Goal: Information Seeking & Learning: Learn about a topic

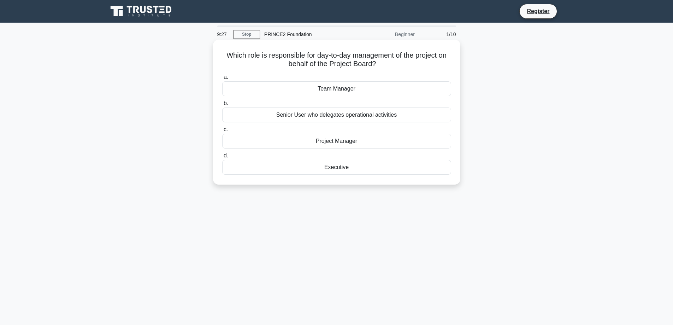
click at [352, 137] on div "Project Manager" at bounding box center [336, 141] width 229 height 15
click at [222, 132] on input "c. Project Manager" at bounding box center [222, 129] width 0 height 5
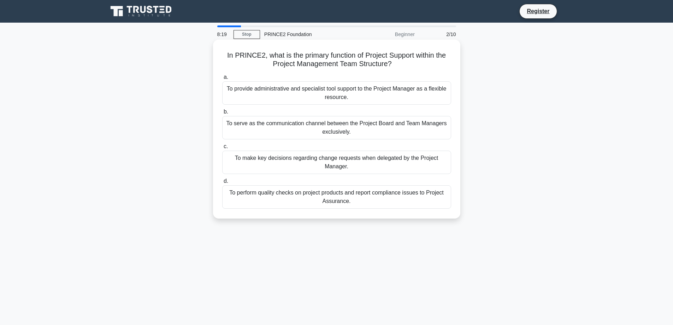
click at [302, 92] on div "To provide administrative and specialist tool support to the Project Manager as…" at bounding box center [336, 92] width 229 height 23
click at [222, 80] on input "a. To provide administrative and specialist tool support to the Project Manager…" at bounding box center [222, 77] width 0 height 5
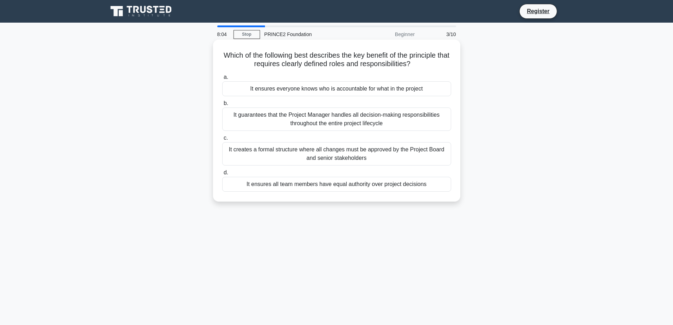
click at [322, 89] on div "It ensures everyone knows who is accountable for what in the project" at bounding box center [336, 88] width 229 height 15
click at [222, 80] on input "a. It ensures everyone knows who is accountable for what in the project" at bounding box center [222, 77] width 0 height 5
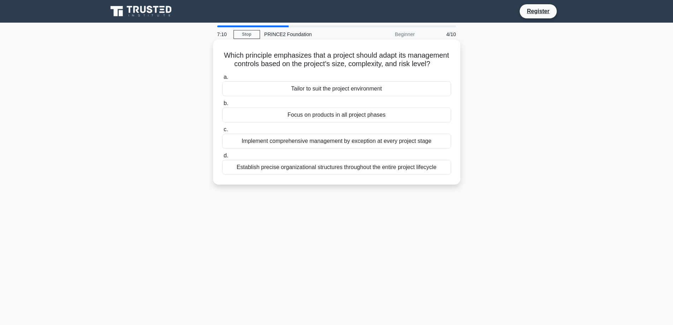
click at [346, 96] on div "Tailor to suit the project environment" at bounding box center [336, 88] width 229 height 15
click at [222, 80] on input "a. Tailor to suit the project environment" at bounding box center [222, 77] width 0 height 5
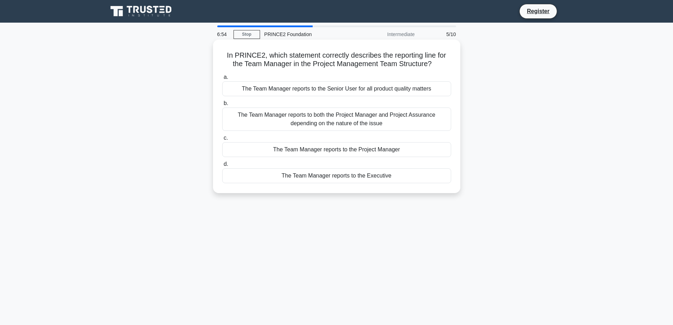
click at [365, 125] on div "The Team Manager reports to both the Project Manager and Project Assurance depe…" at bounding box center [336, 118] width 229 height 23
click at [222, 106] on input "b. The Team Manager reports to both the Project Manager and Project Assurance d…" at bounding box center [222, 103] width 0 height 5
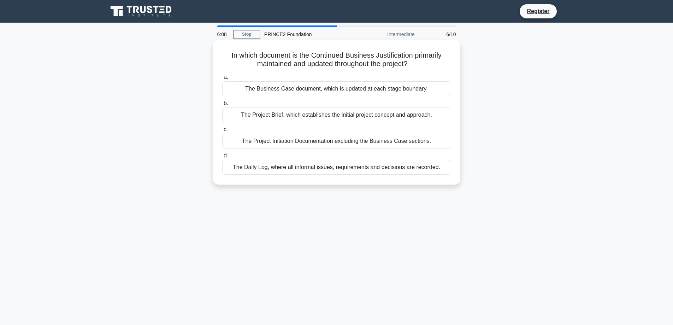
click at [335, 166] on div "The Daily Log, where all informal issues, requirements and decisions are record…" at bounding box center [336, 167] width 229 height 15
click at [222, 158] on input "d. The Daily Log, where all informal issues, requirements and decisions are rec…" at bounding box center [222, 155] width 0 height 5
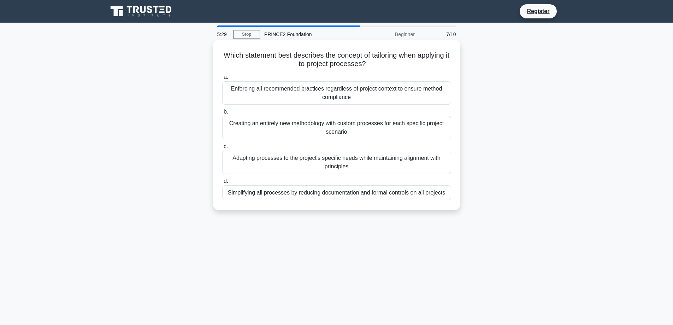
click at [356, 162] on div "Adapting processes to the project's specific needs while maintaining alignment …" at bounding box center [336, 162] width 229 height 23
click at [222, 149] on input "c. Adapting processes to the project's specific needs while maintaining alignme…" at bounding box center [222, 146] width 0 height 5
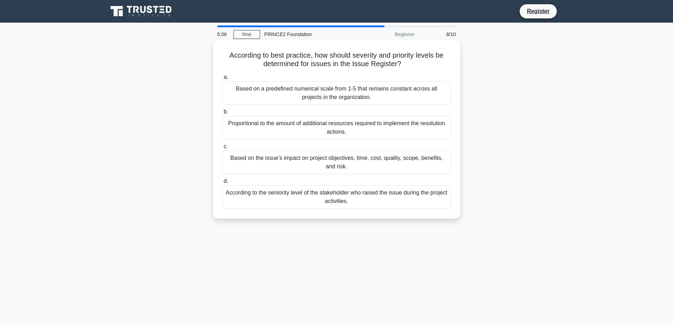
click at [362, 165] on div "Based on the issue's impact on project objectives, time, cost, quality, scope, …" at bounding box center [336, 162] width 229 height 23
click at [222, 149] on input "c. Based on the issue's impact on project objectives, time, cost, quality, scop…" at bounding box center [222, 146] width 0 height 5
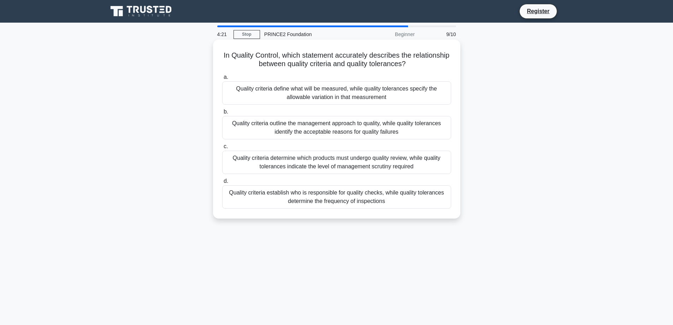
click at [340, 89] on div "Quality criteria define what will be measured, while quality tolerances specify…" at bounding box center [336, 92] width 229 height 23
click at [222, 80] on input "a. Quality criteria define what will be measured, while quality tolerances spec…" at bounding box center [222, 77] width 0 height 5
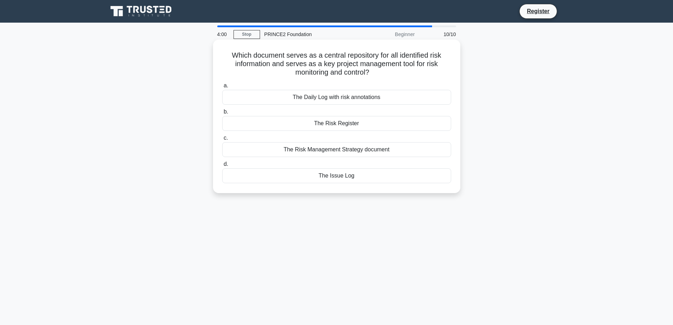
click at [351, 121] on div "The Risk Register" at bounding box center [336, 123] width 229 height 15
click at [222, 114] on input "b. The Risk Register" at bounding box center [222, 112] width 0 height 5
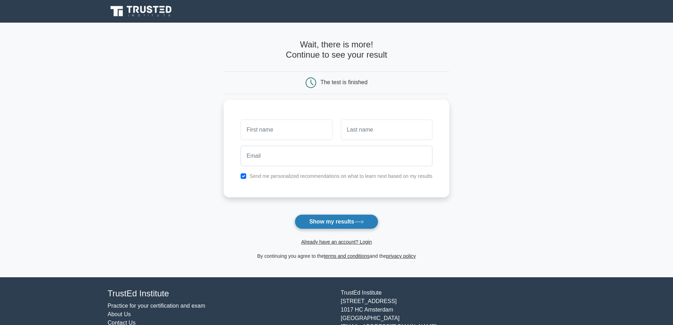
click at [323, 223] on button "Show my results" at bounding box center [336, 221] width 83 height 15
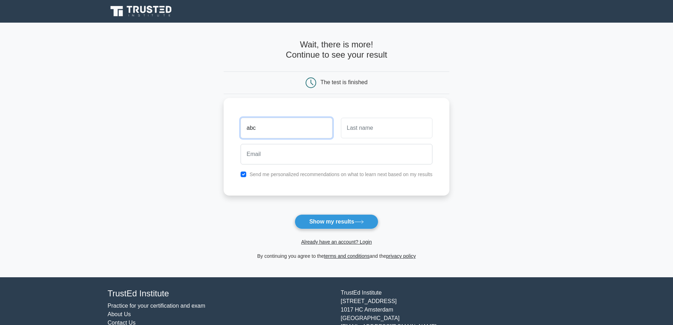
type input "abc"
click at [390, 129] on input "text" at bounding box center [387, 128] width 92 height 20
type input "def"
click at [242, 173] on input "checkbox" at bounding box center [244, 174] width 6 height 6
checkbox input "false"
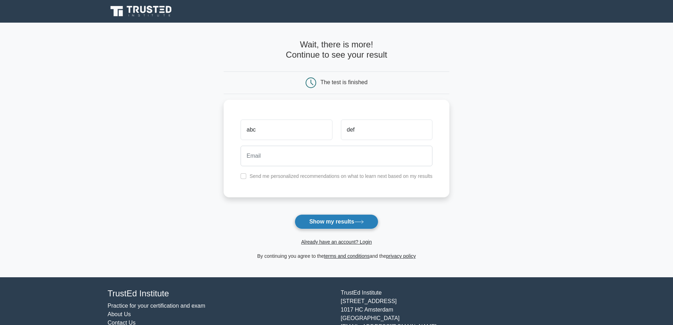
click at [339, 221] on button "Show my results" at bounding box center [336, 221] width 83 height 15
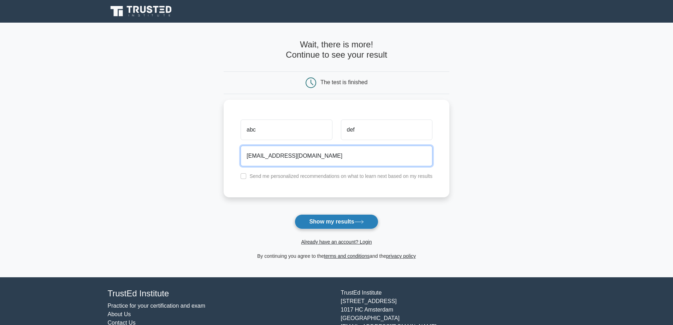
type input "[EMAIL_ADDRESS][DOMAIN_NAME]"
click at [319, 227] on button "Show my results" at bounding box center [336, 221] width 83 height 15
